Goal: Transaction & Acquisition: Purchase product/service

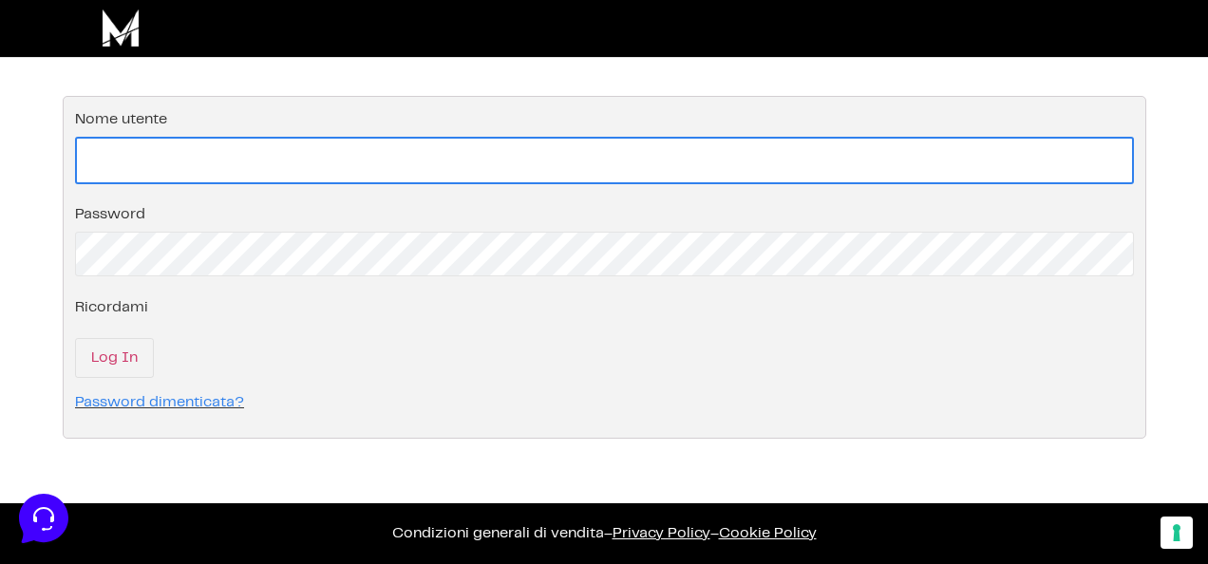
click at [183, 159] on input "Nome utente" at bounding box center [604, 160] width 1059 height 47
paste input "[EMAIL_ADDRESS][DOMAIN_NAME]"
type input "[EMAIL_ADDRESS][DOMAIN_NAME]"
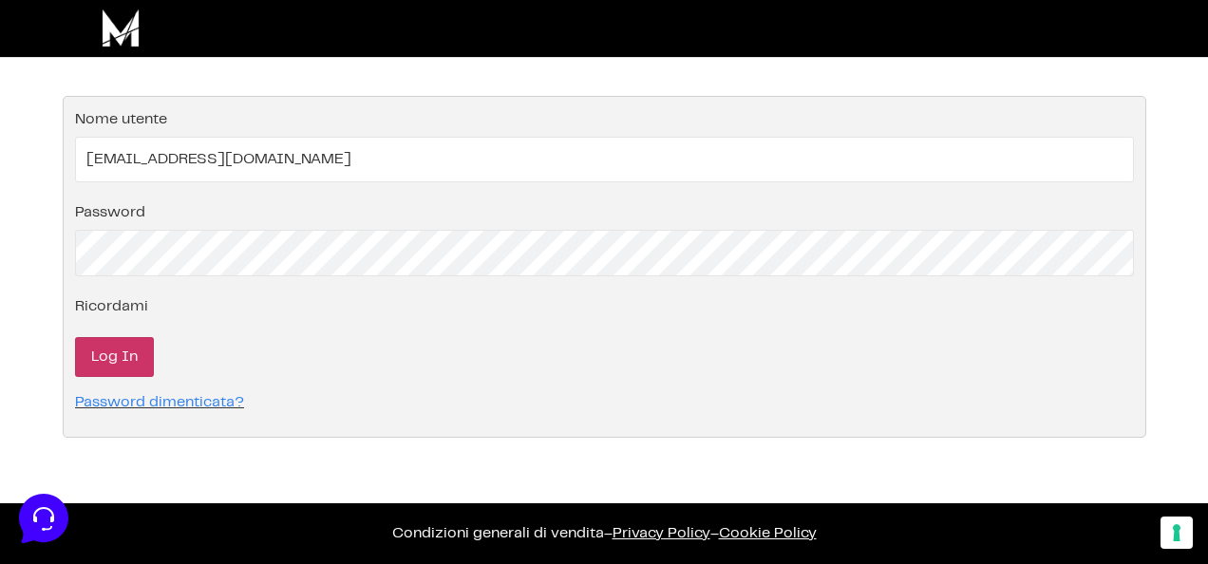
click at [118, 349] on input "Log In" at bounding box center [114, 357] width 79 height 40
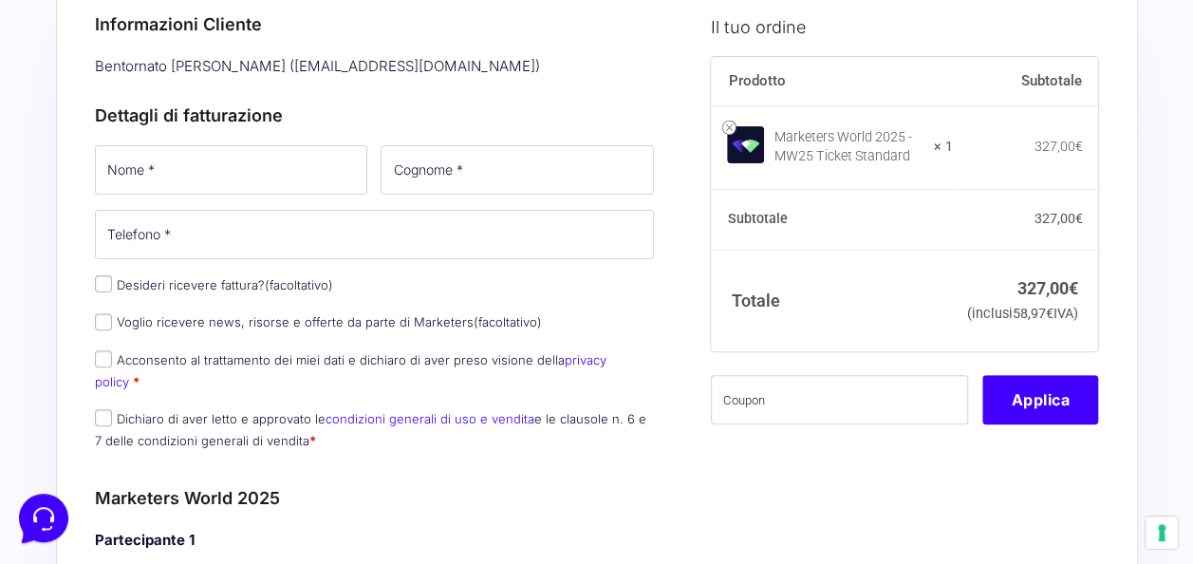
scroll to position [153, 0]
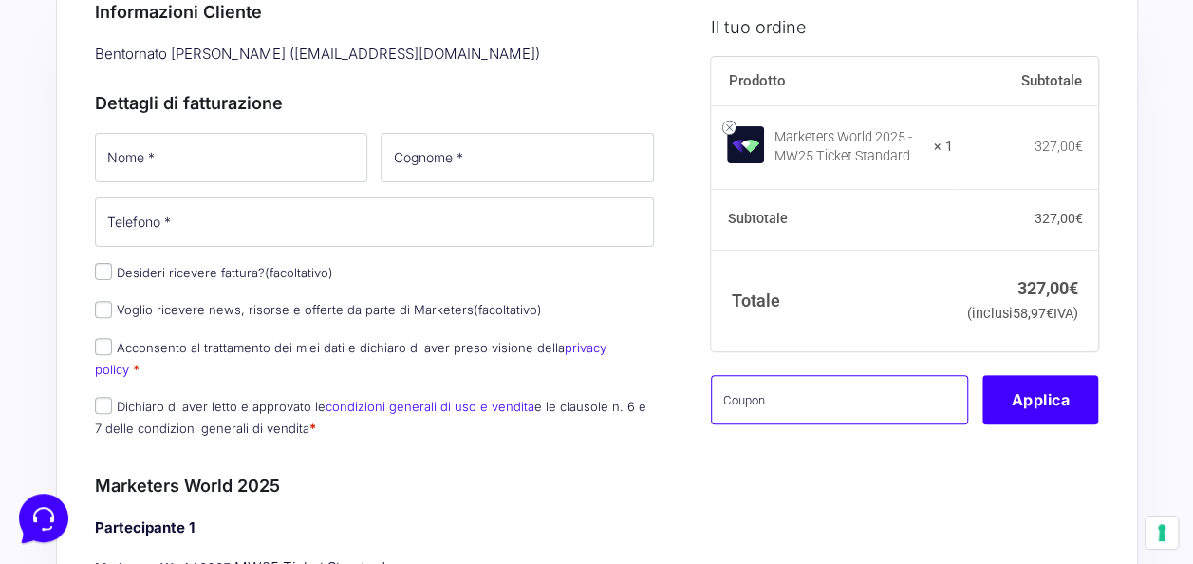
click at [777, 425] on input "text" at bounding box center [839, 400] width 257 height 49
type input "mw25fede"
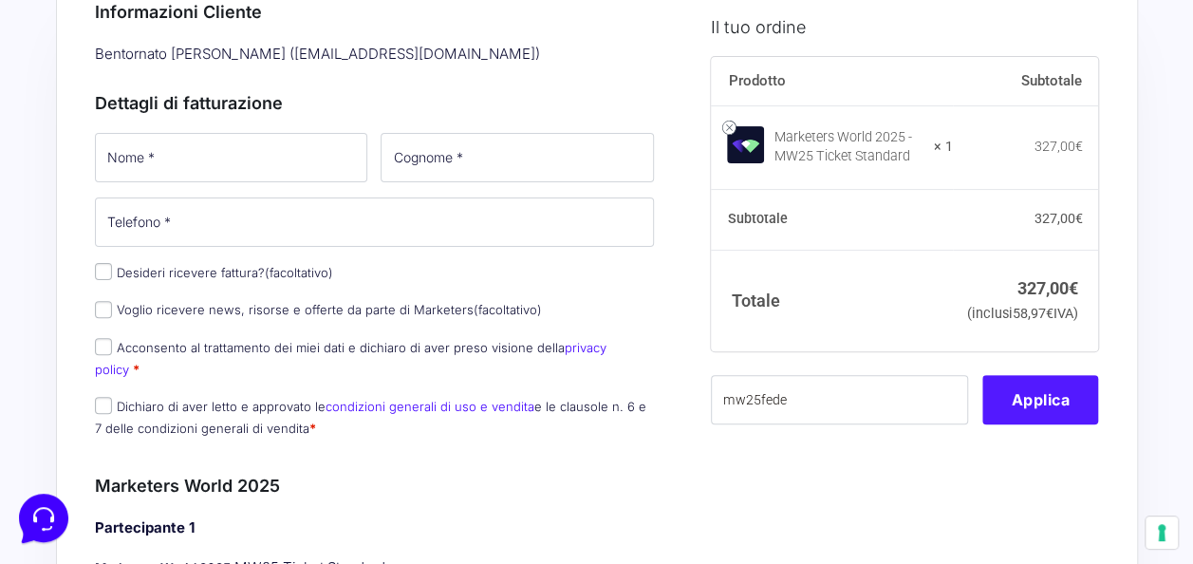
click at [1063, 425] on button "Applica" at bounding box center [1041, 400] width 116 height 49
